Goal: Find specific page/section: Find specific page/section

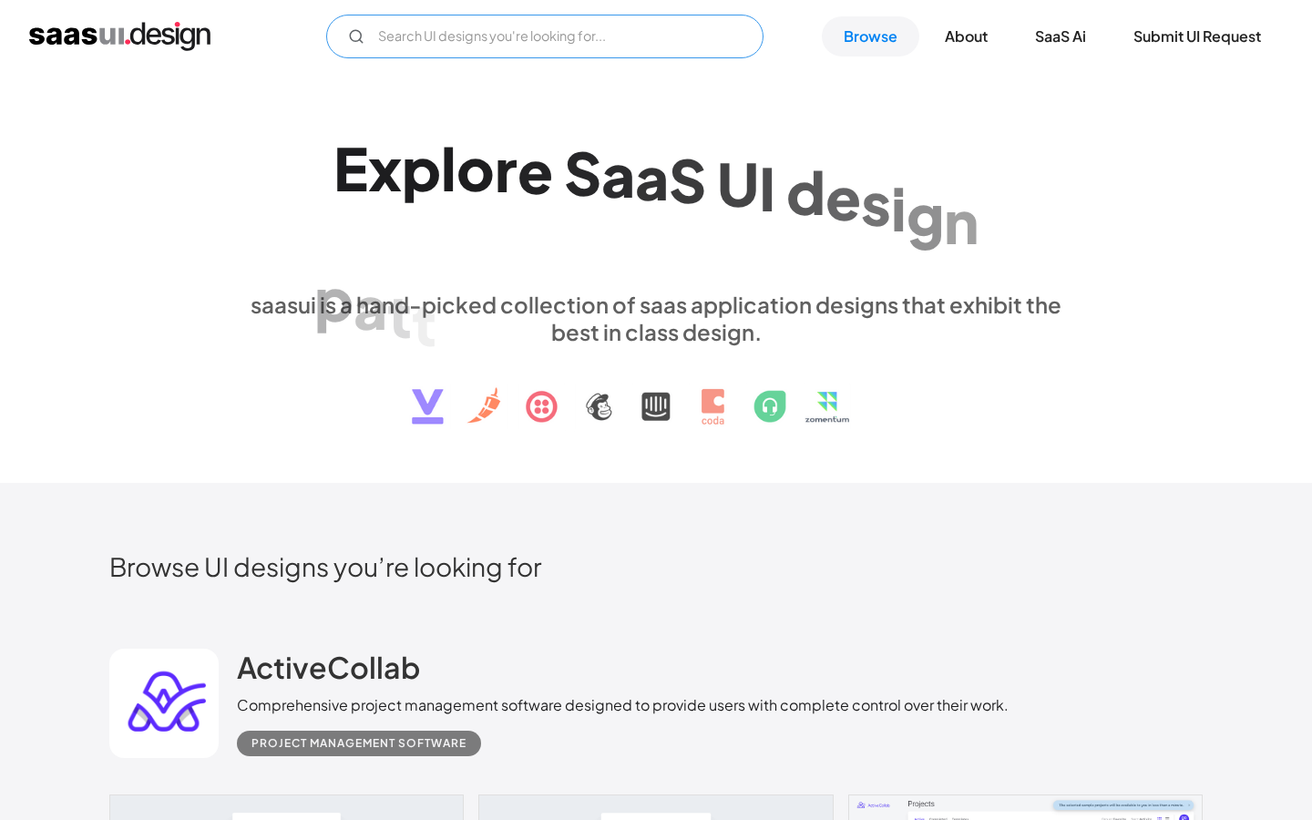
click at [571, 46] on input "Email Form" at bounding box center [544, 37] width 437 height 44
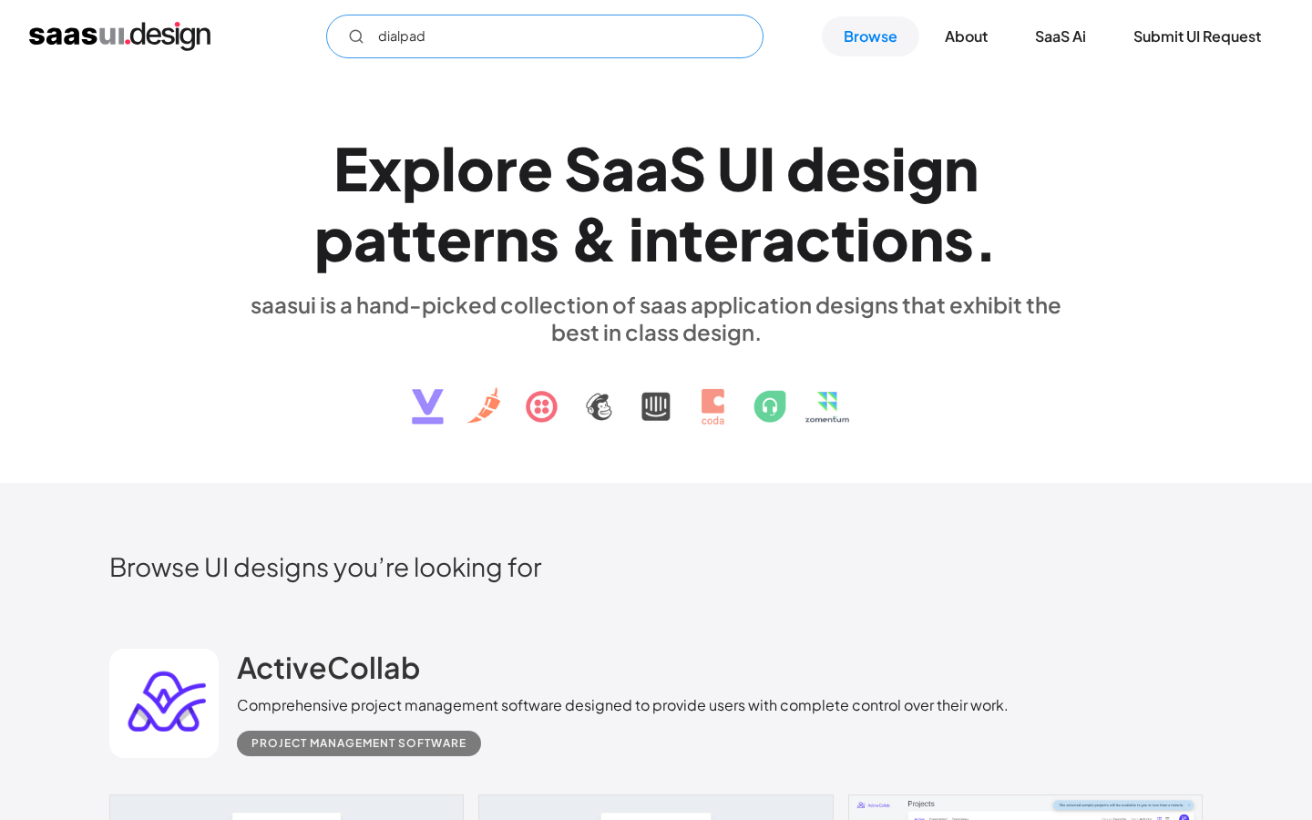
click at [531, 44] on input "dialpad" at bounding box center [544, 37] width 437 height 44
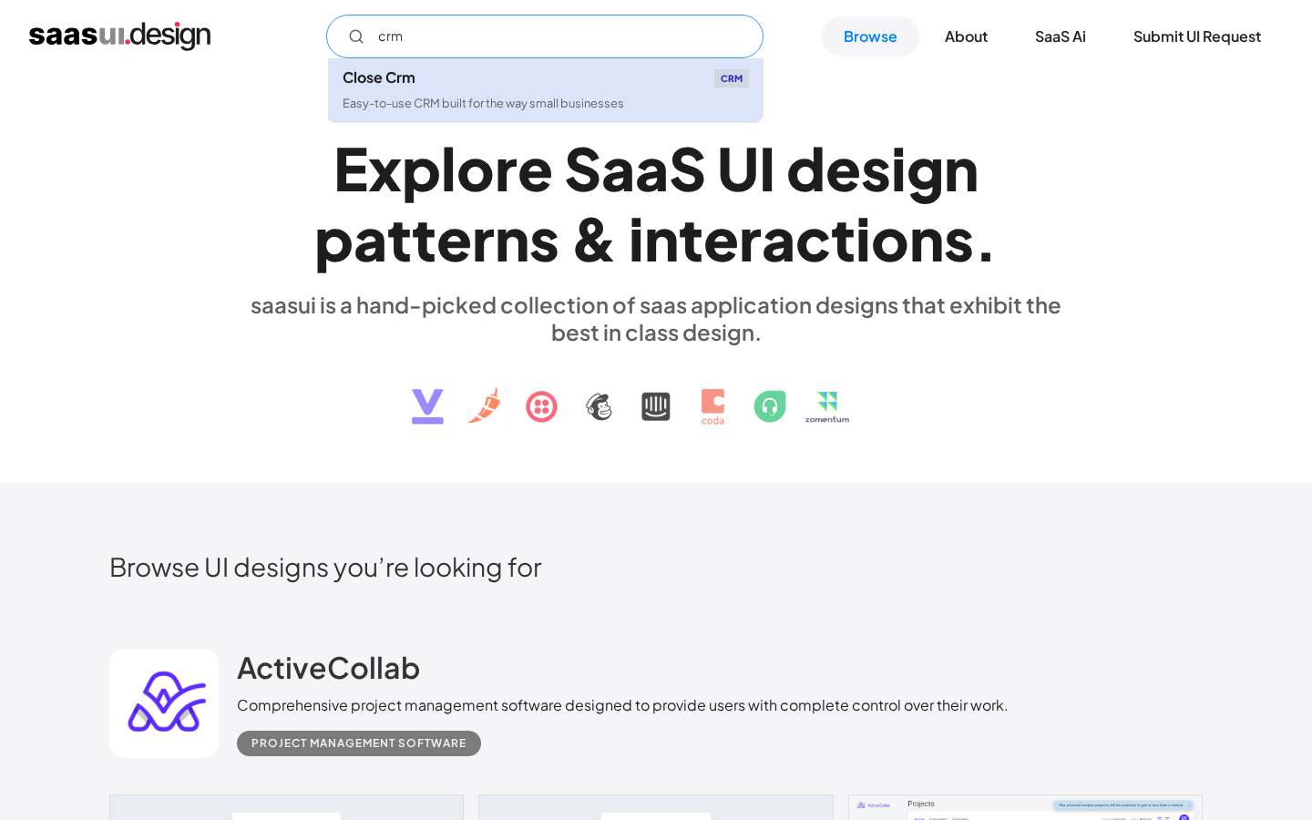
click at [516, 73] on div "Close Crm CRM" at bounding box center [546, 78] width 406 height 18
type input "crm"
